Goal: Transaction & Acquisition: Obtain resource

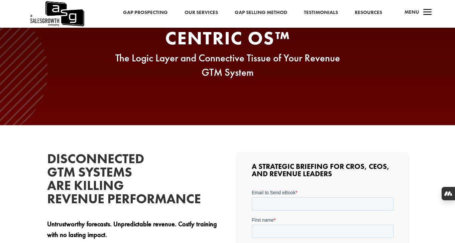
scroll to position [99, 0]
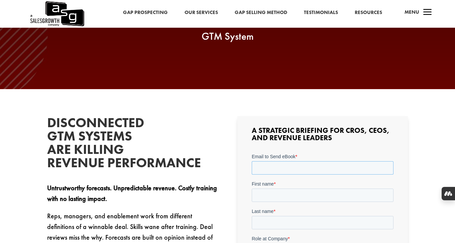
click at [277, 161] on input "Email to Send eBook *" at bounding box center [323, 167] width 142 height 13
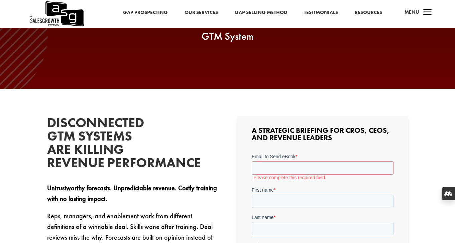
click at [201, 175] on div "Disconnected GTM Systems Are Killing Revenue Performance Untrustworthy forecast…" at bounding box center [132, 218] width 170 height 205
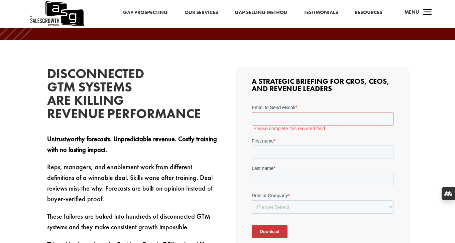
scroll to position [187, 0]
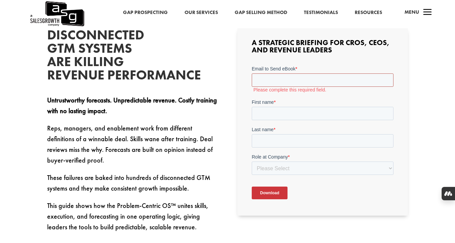
click at [285, 80] on input "Email to Send eBook *" at bounding box center [323, 79] width 142 height 13
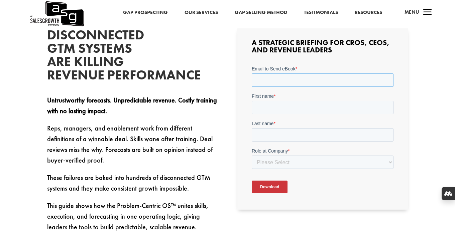
type input "[PERSON_NAME][EMAIL_ADDRESS][DOMAIN_NAME]"
click at [293, 107] on input "First name *" at bounding box center [323, 107] width 142 height 13
type input "[PERSON_NAME]"
click at [296, 134] on input "Last name *" at bounding box center [323, 134] width 142 height 13
type input "Talbot"
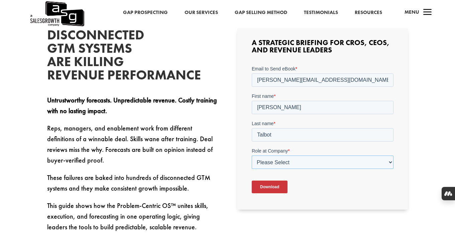
click at [296, 161] on select "Please Select C-Level (CRO, CSO, etc) Senior Leadership (VP of Sales, VP of Ena…" at bounding box center [323, 161] width 142 height 13
select select "Senior Leadership (VP of Sales, VP of Enablement, etc)"
click at [252, 155] on select "Please Select C-Level (CRO, CSO, etc) Senior Leadership (VP of Sales, VP of Ena…" at bounding box center [323, 161] width 142 height 13
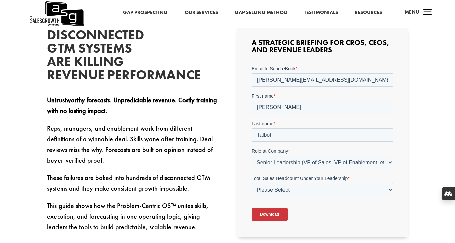
click at [281, 183] on select "Please Select Just Me 1-9 [PHONE_NUMBER] [PHONE_NUMBER]+" at bounding box center [323, 189] width 142 height 13
select select "1-9"
click at [252, 183] on select "Please Select Just Me 1-9 [PHONE_NUMBER] [PHONE_NUMBER]+" at bounding box center [323, 189] width 142 height 13
click at [272, 216] on input "Download" at bounding box center [270, 214] width 36 height 13
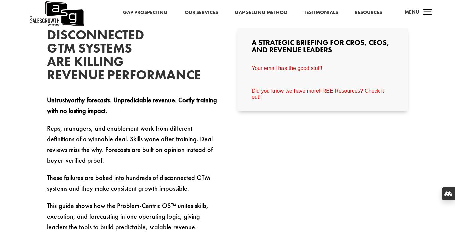
click at [190, 150] on p "Reps, managers, and enablement work from different definitions of a winnable de…" at bounding box center [132, 147] width 170 height 49
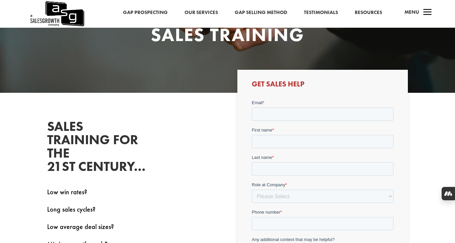
scroll to position [167, 0]
